Goal: Transaction & Acquisition: Purchase product/service

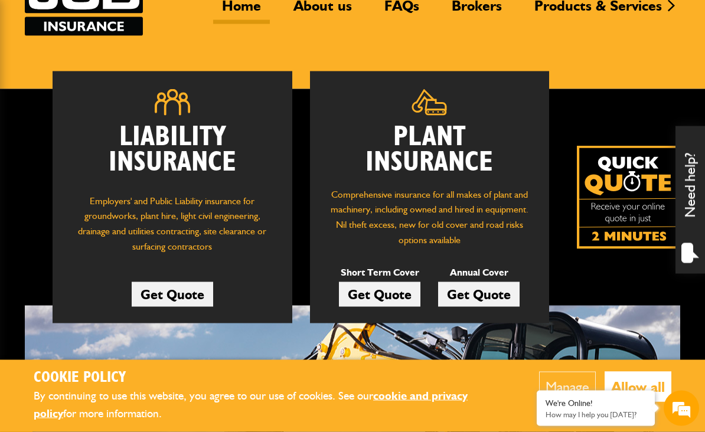
scroll to position [109, 0]
click at [384, 294] on link "Get Quote" at bounding box center [379, 294] width 81 height 25
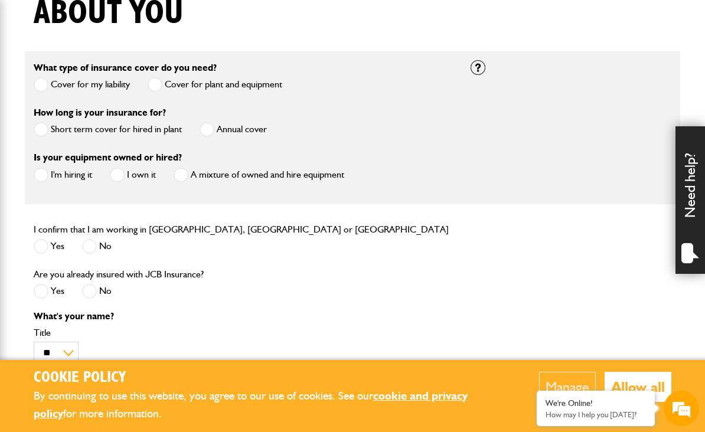
click at [35, 136] on span at bounding box center [41, 129] width 15 height 15
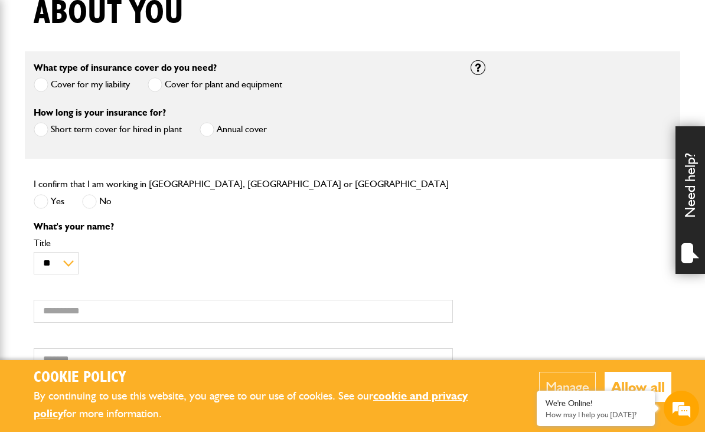
click at [41, 205] on span at bounding box center [41, 201] width 15 height 15
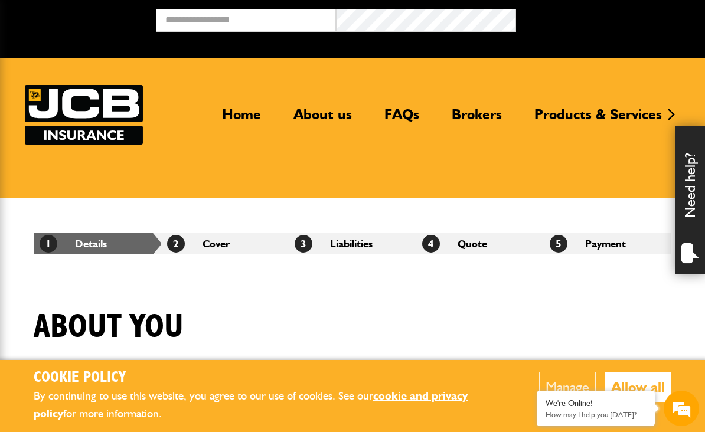
scroll to position [1, 0]
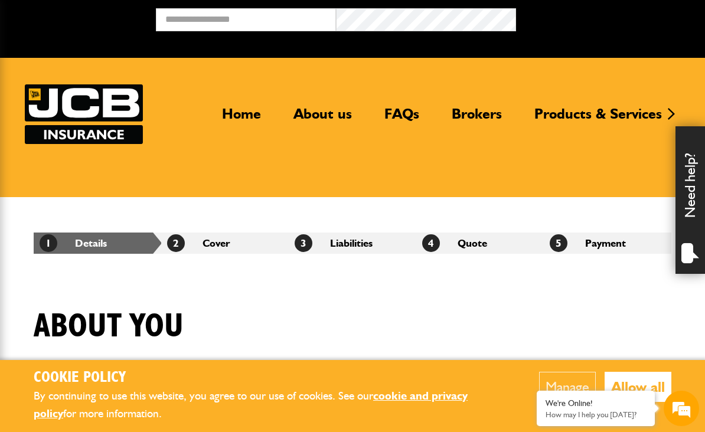
click at [325, 116] on link "About us" at bounding box center [323, 118] width 76 height 27
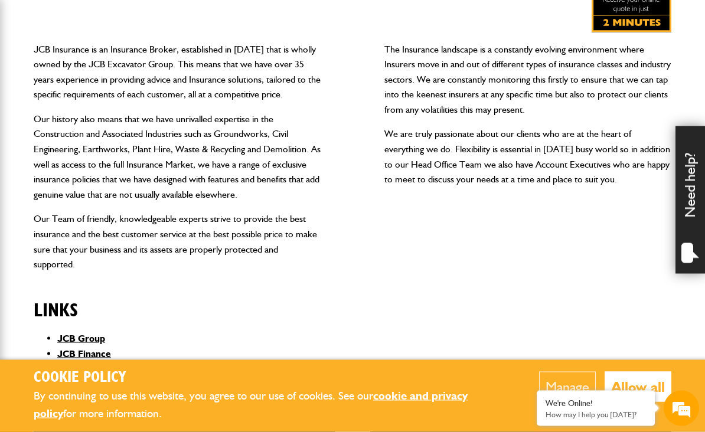
scroll to position [260, 0]
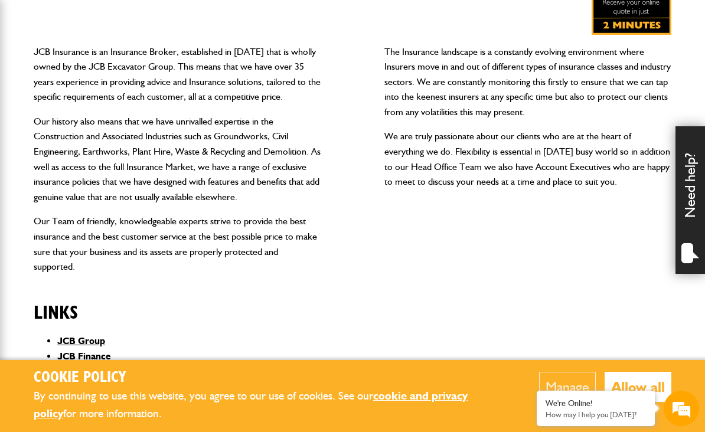
click at [665, 402] on button "Allow all" at bounding box center [638, 387] width 67 height 30
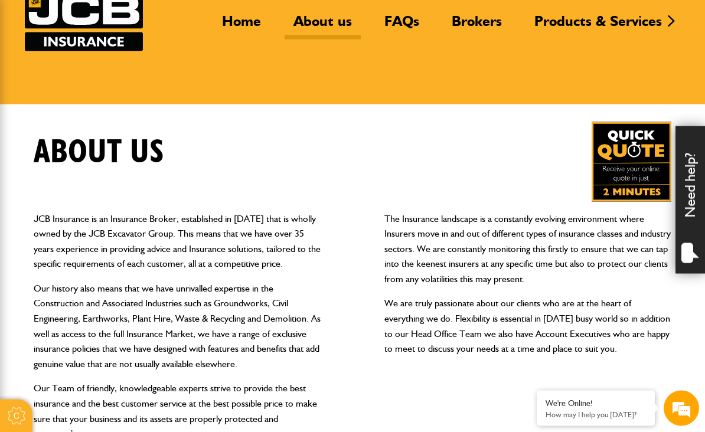
scroll to position [0, 0]
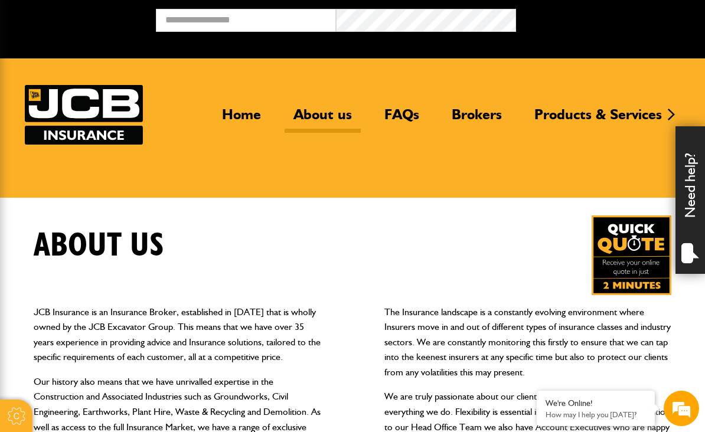
click at [401, 111] on link "FAQs" at bounding box center [401, 119] width 53 height 27
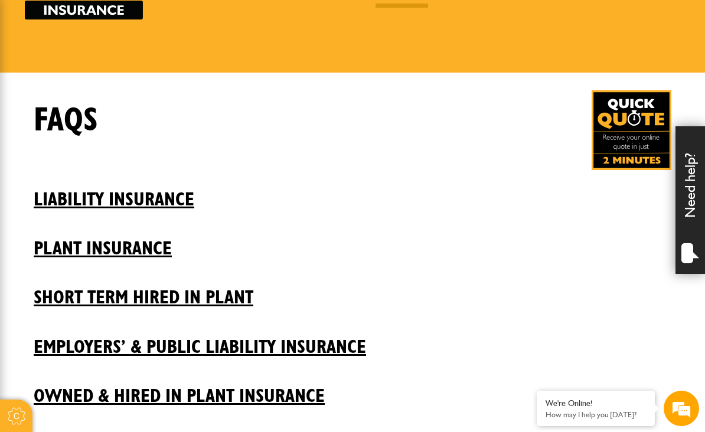
scroll to position [129, 0]
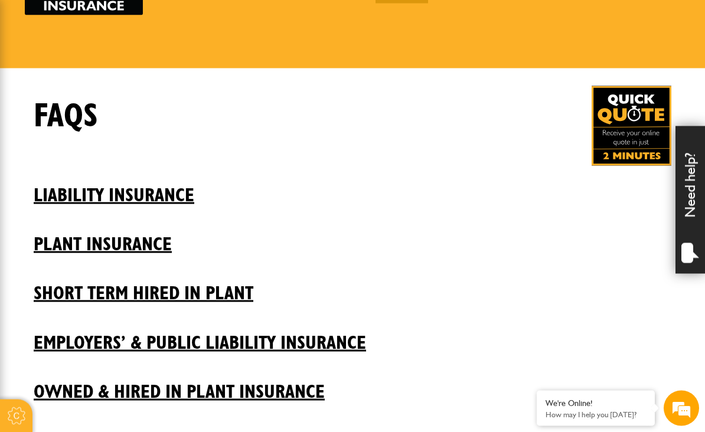
click at [134, 246] on h2 "Plant insurance" at bounding box center [353, 235] width 638 height 40
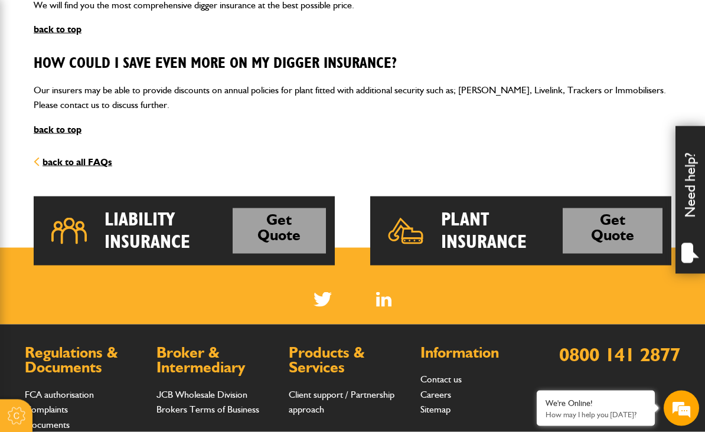
scroll to position [593, 0]
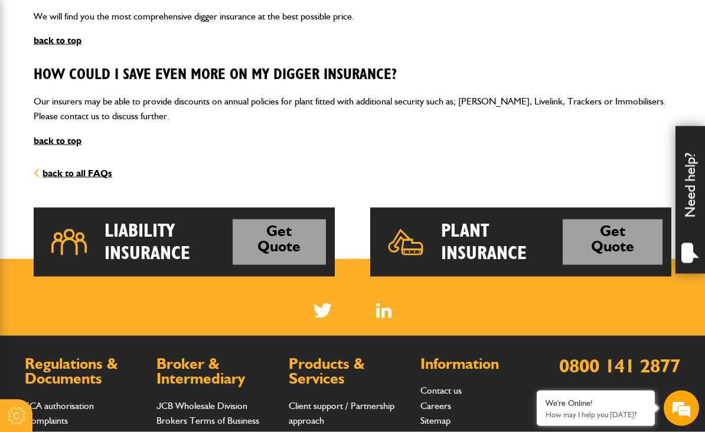
click at [507, 243] on h2 "Plant Insurance" at bounding box center [502, 242] width 122 height 45
click at [600, 234] on link "Get Quote" at bounding box center [613, 242] width 100 height 45
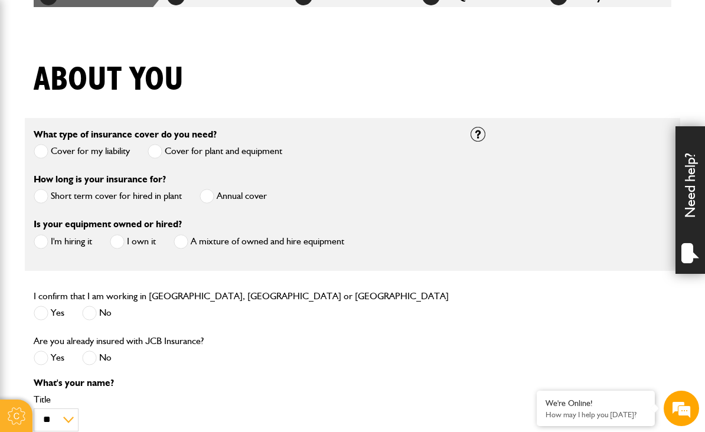
scroll to position [246, 0]
